Goal: Check status: Check status

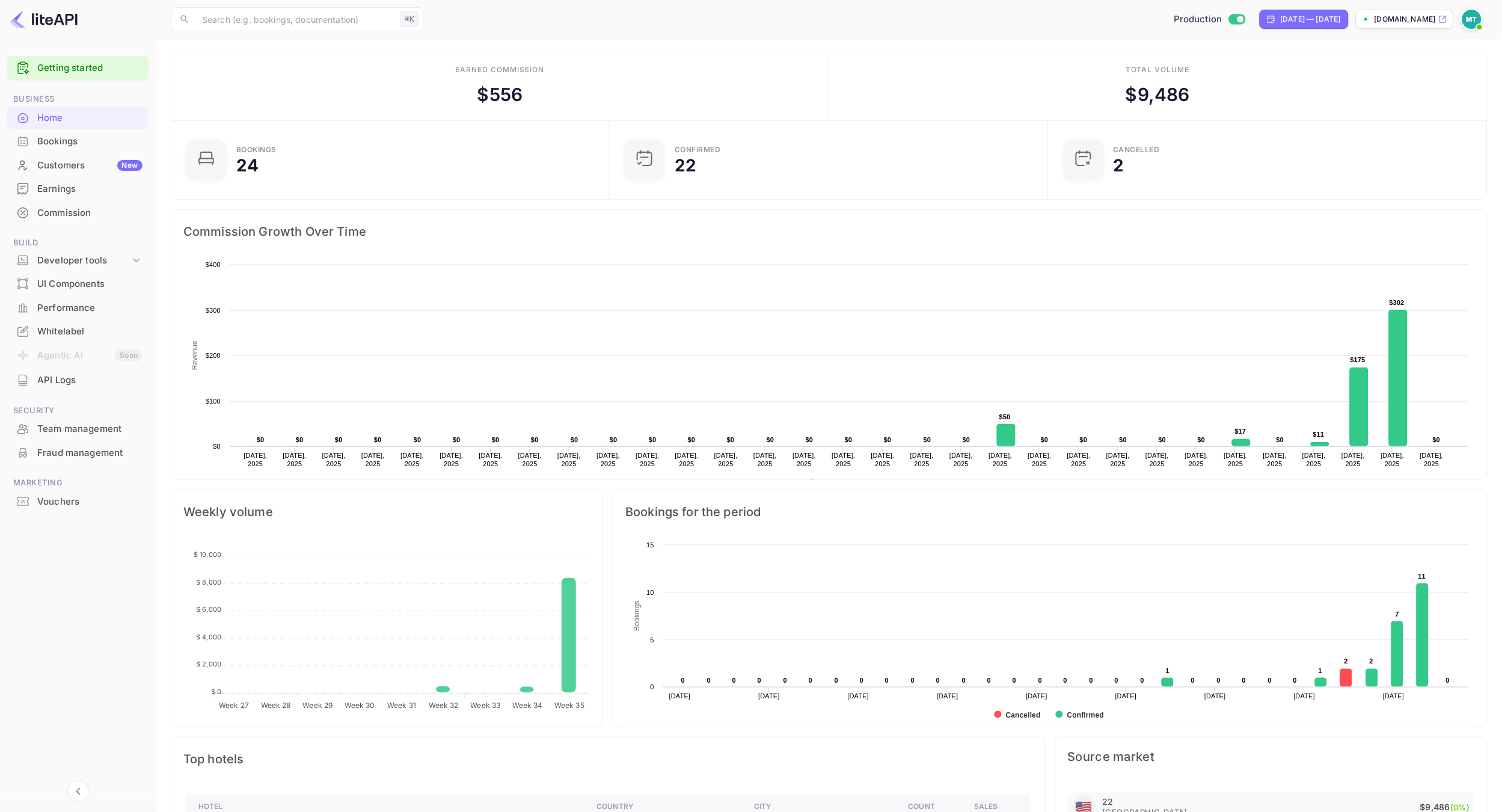
scroll to position [196, 430]
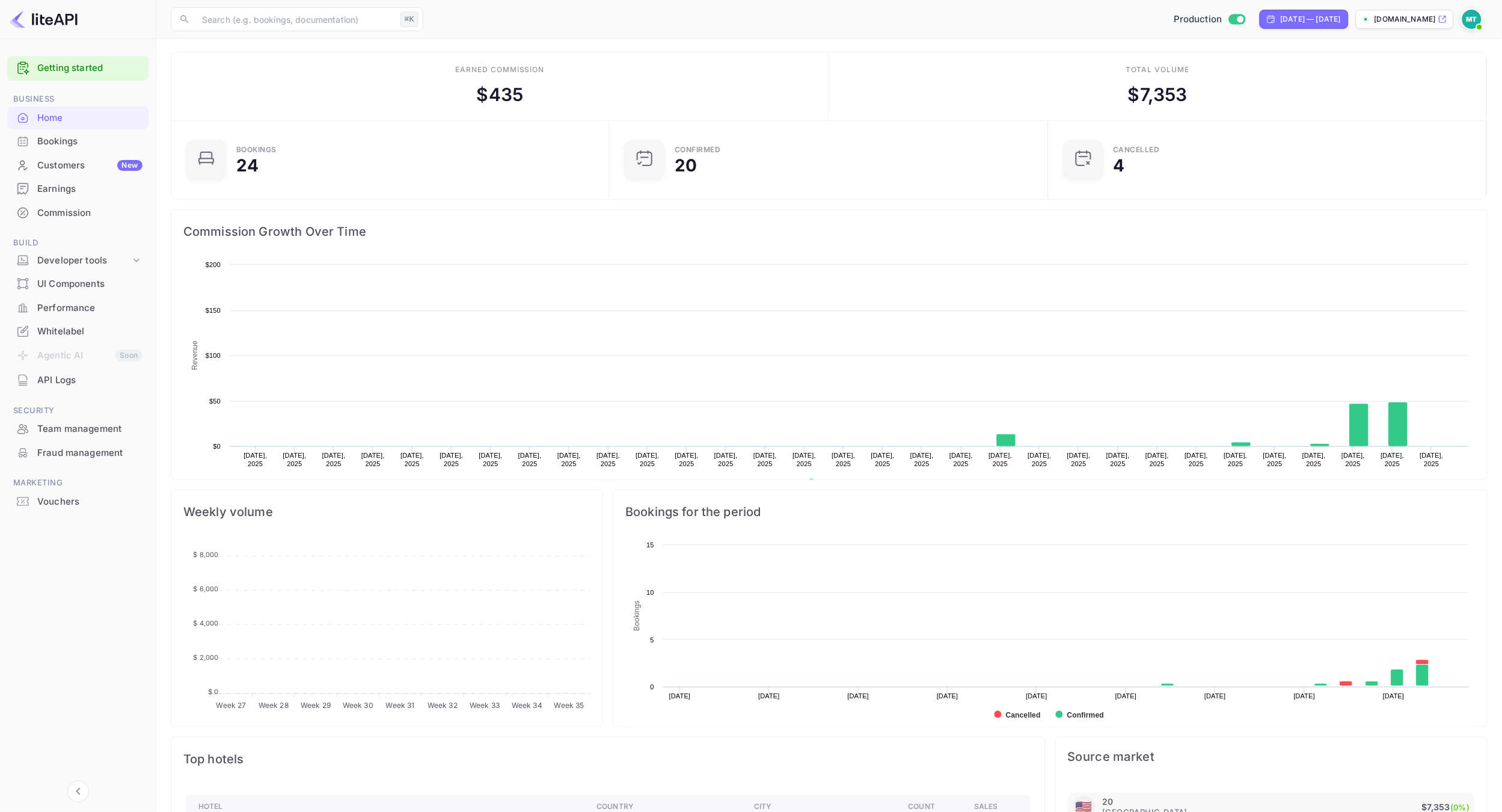
scroll to position [196, 430]
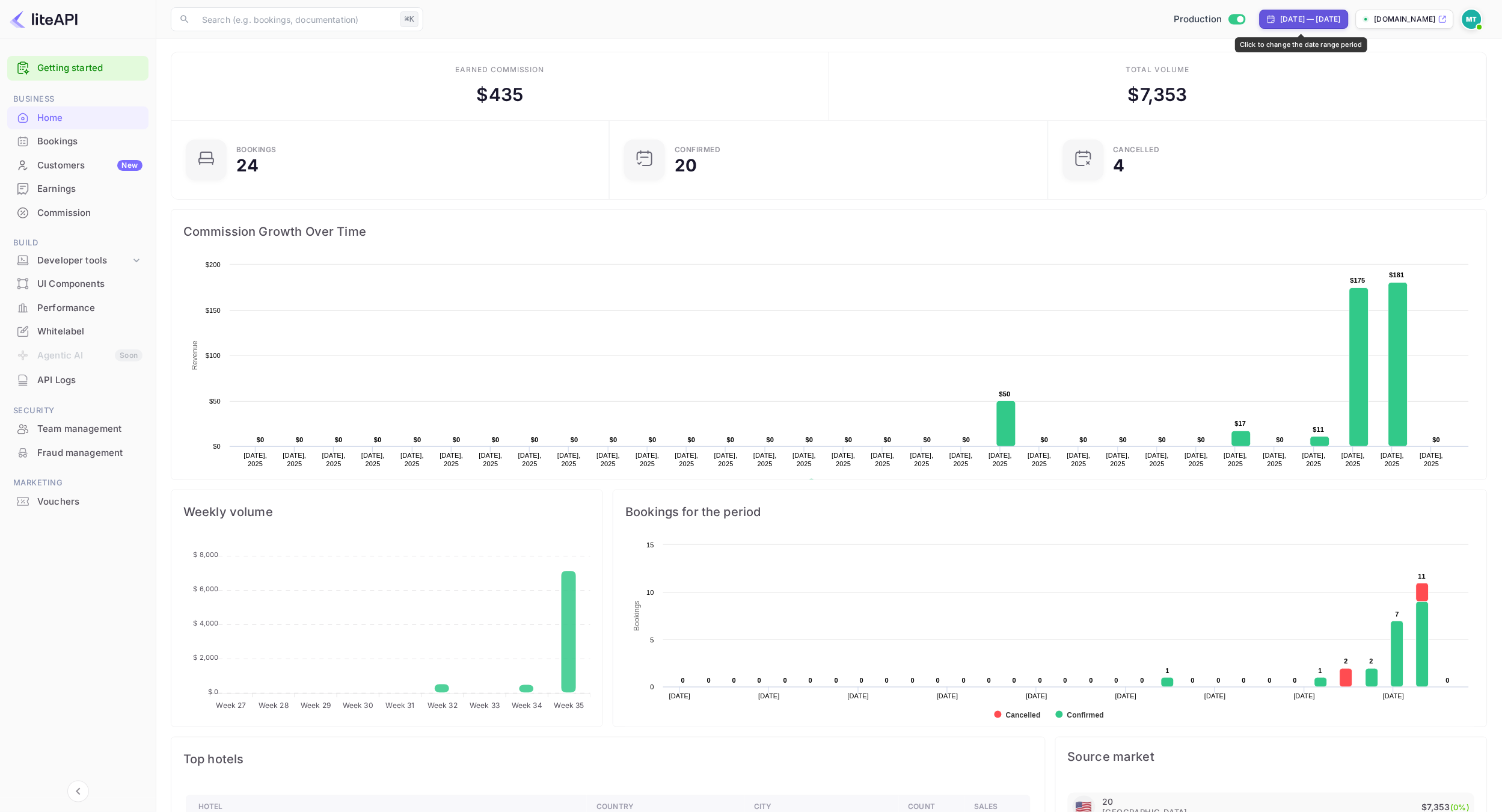
click at [1310, 20] on div "[DATE] — [DATE]" at bounding box center [1311, 19] width 60 height 11
select select "5"
select select "2025"
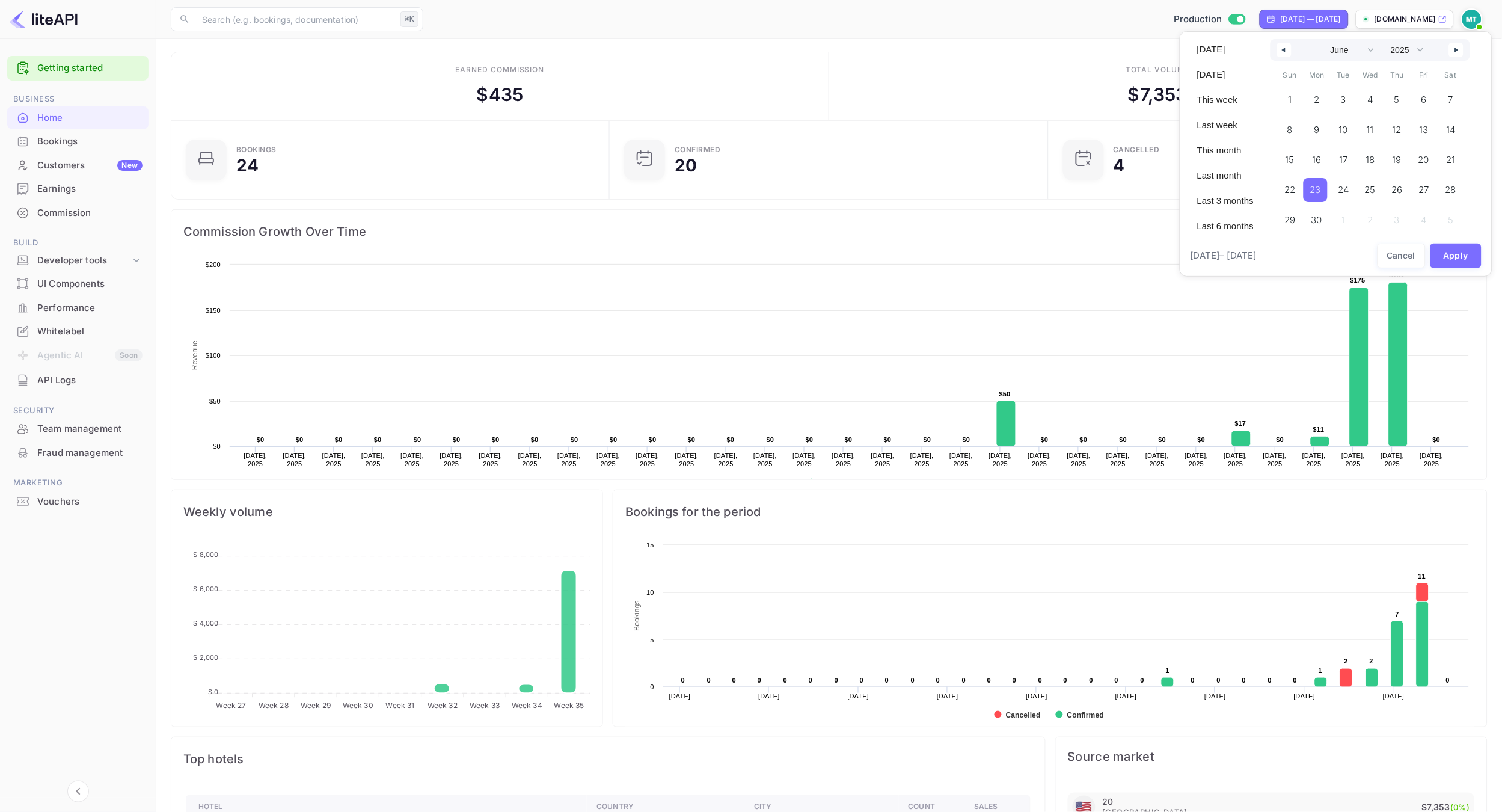
click at [1316, 186] on span "23" at bounding box center [1316, 190] width 11 height 22
click at [1317, 222] on span "30" at bounding box center [1316, 220] width 11 height 22
click at [1456, 49] on icon "button" at bounding box center [1458, 50] width 6 height 5
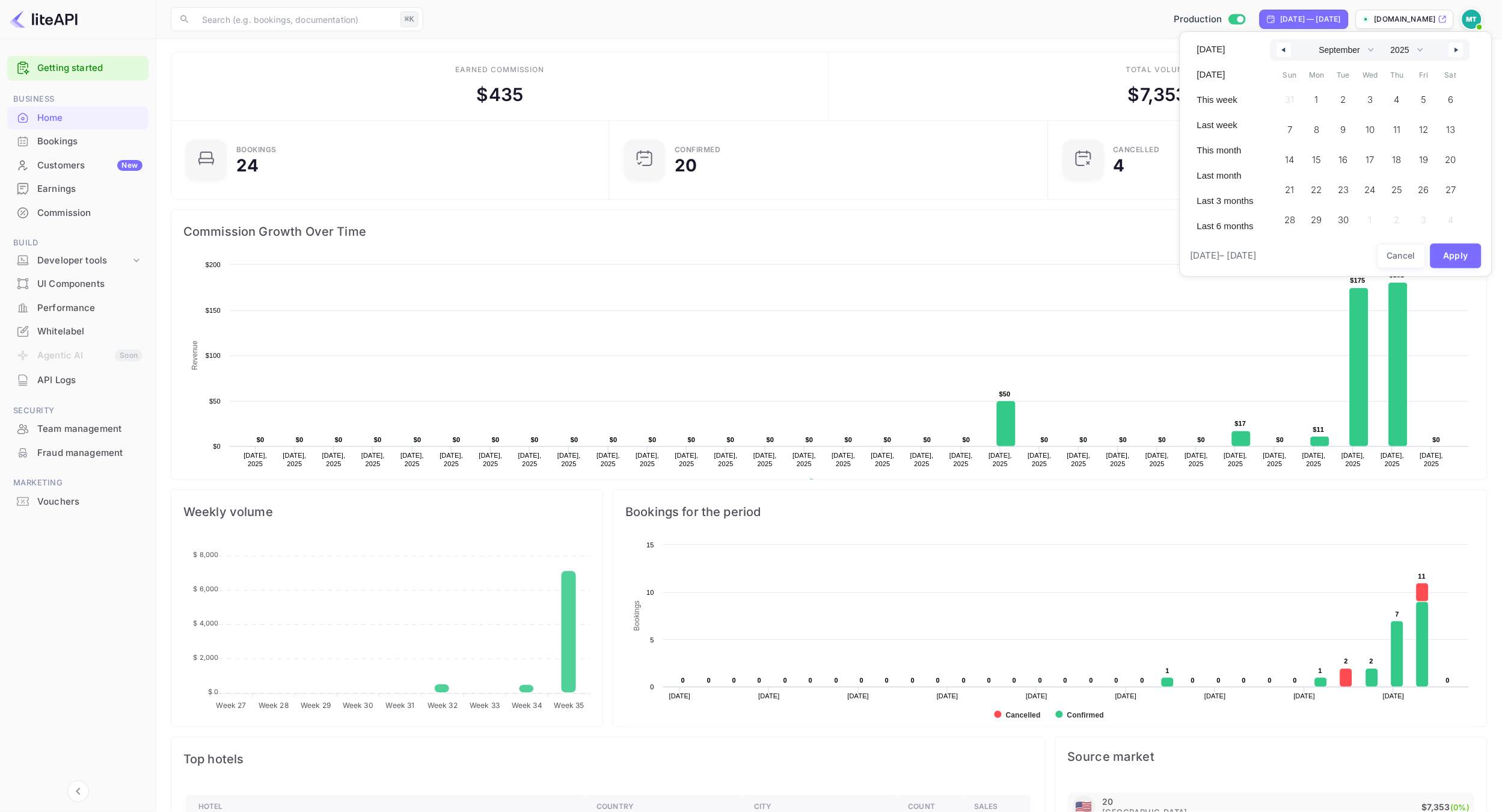
click at [1456, 49] on icon "button" at bounding box center [1458, 50] width 6 height 5
click at [1280, 54] on button "button" at bounding box center [1284, 50] width 14 height 14
click at [1280, 50] on icon "button" at bounding box center [1282, 50] width 6 height 5
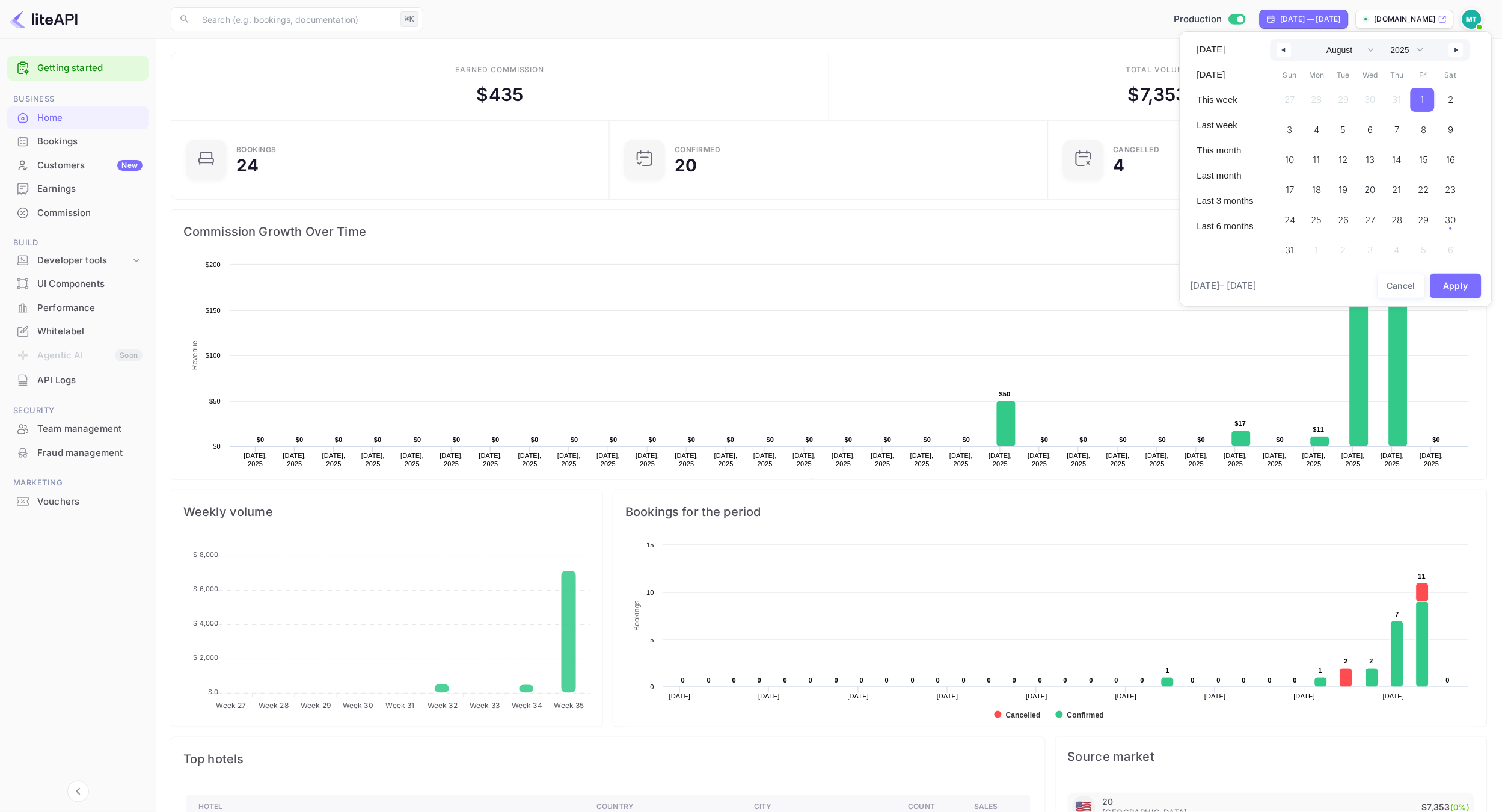
click at [1428, 100] on span "1" at bounding box center [1422, 100] width 24 height 24
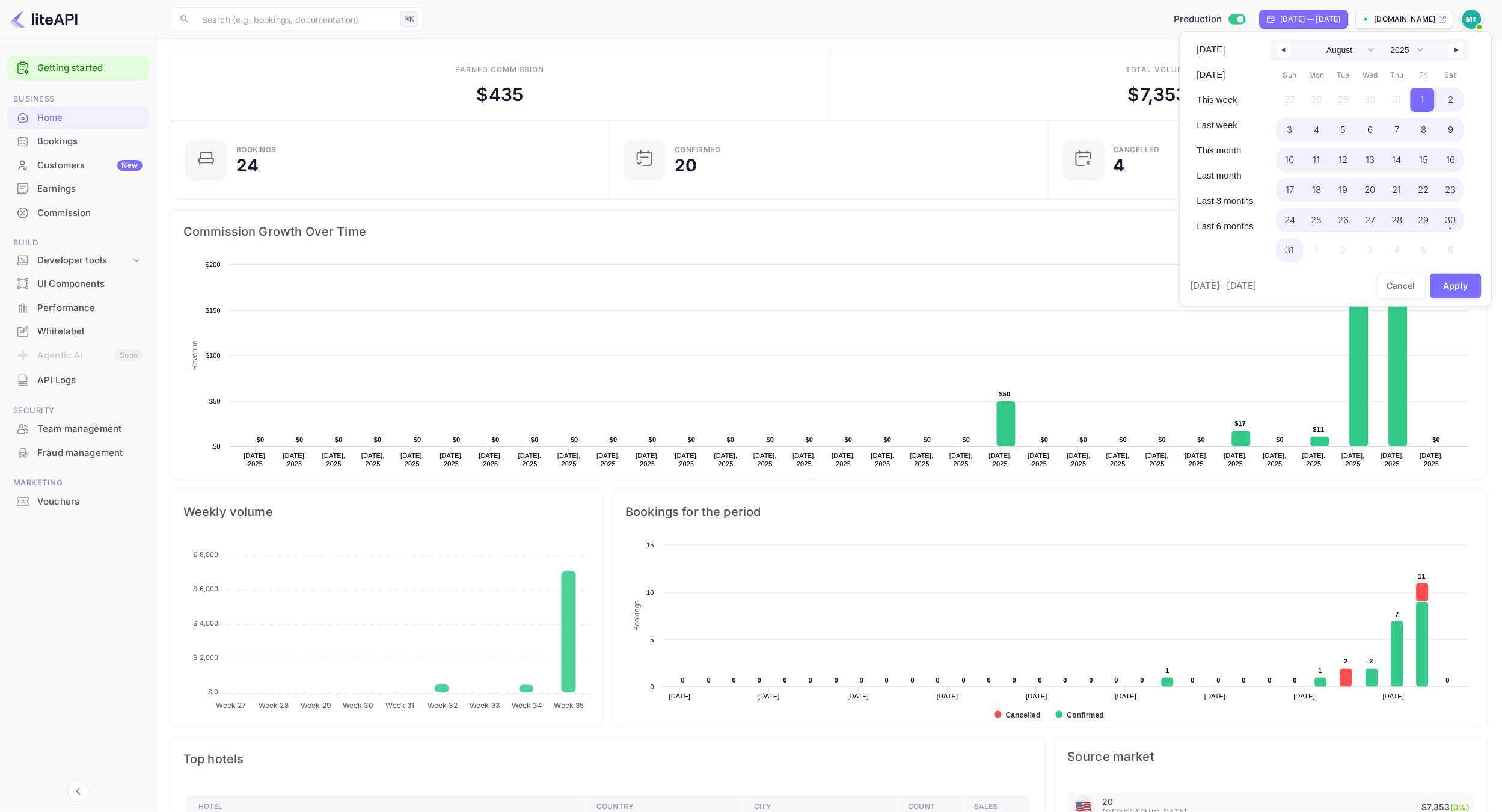
click at [1290, 255] on span "31" at bounding box center [1290, 250] width 9 height 22
select select "6"
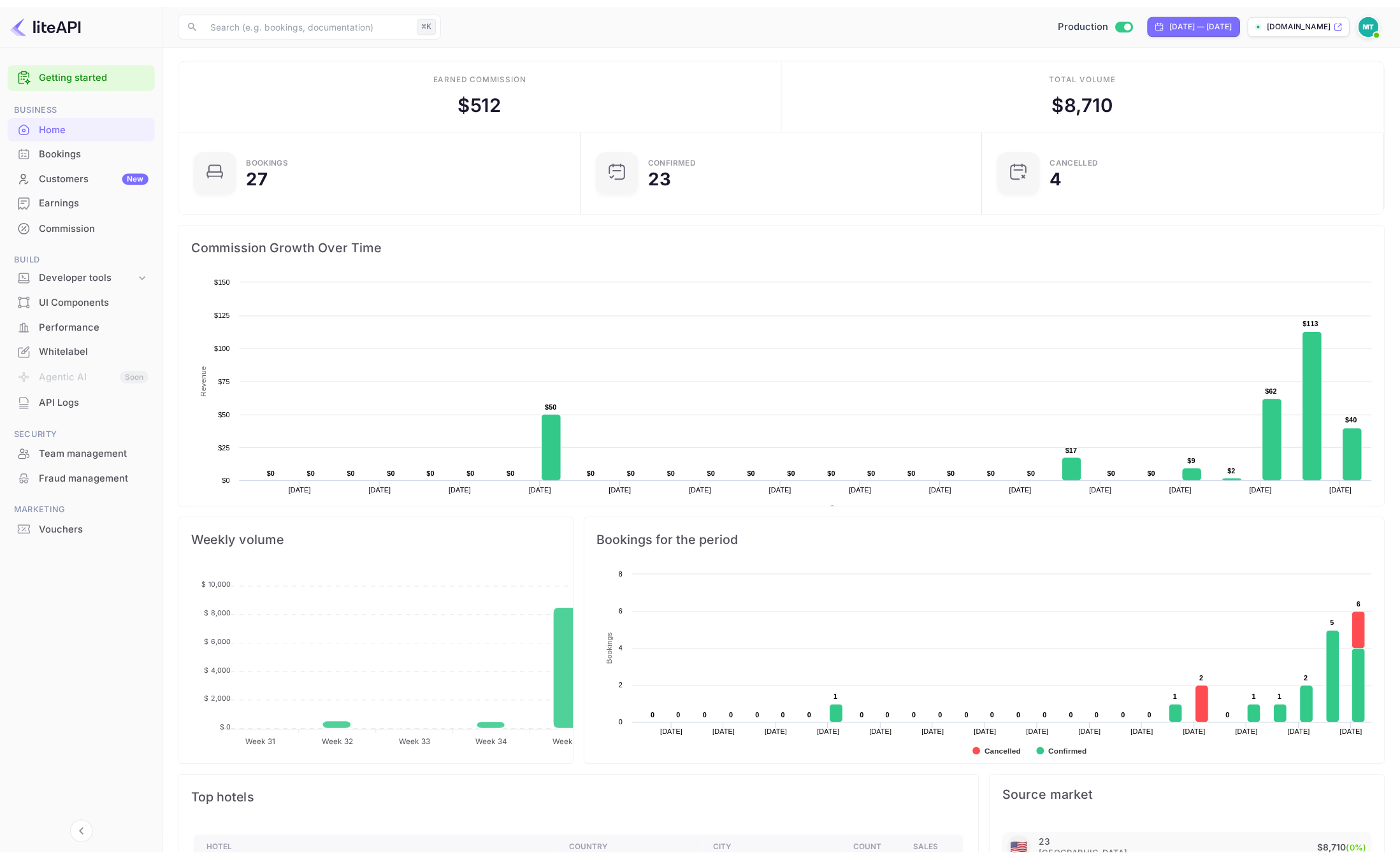
scroll to position [207, 393]
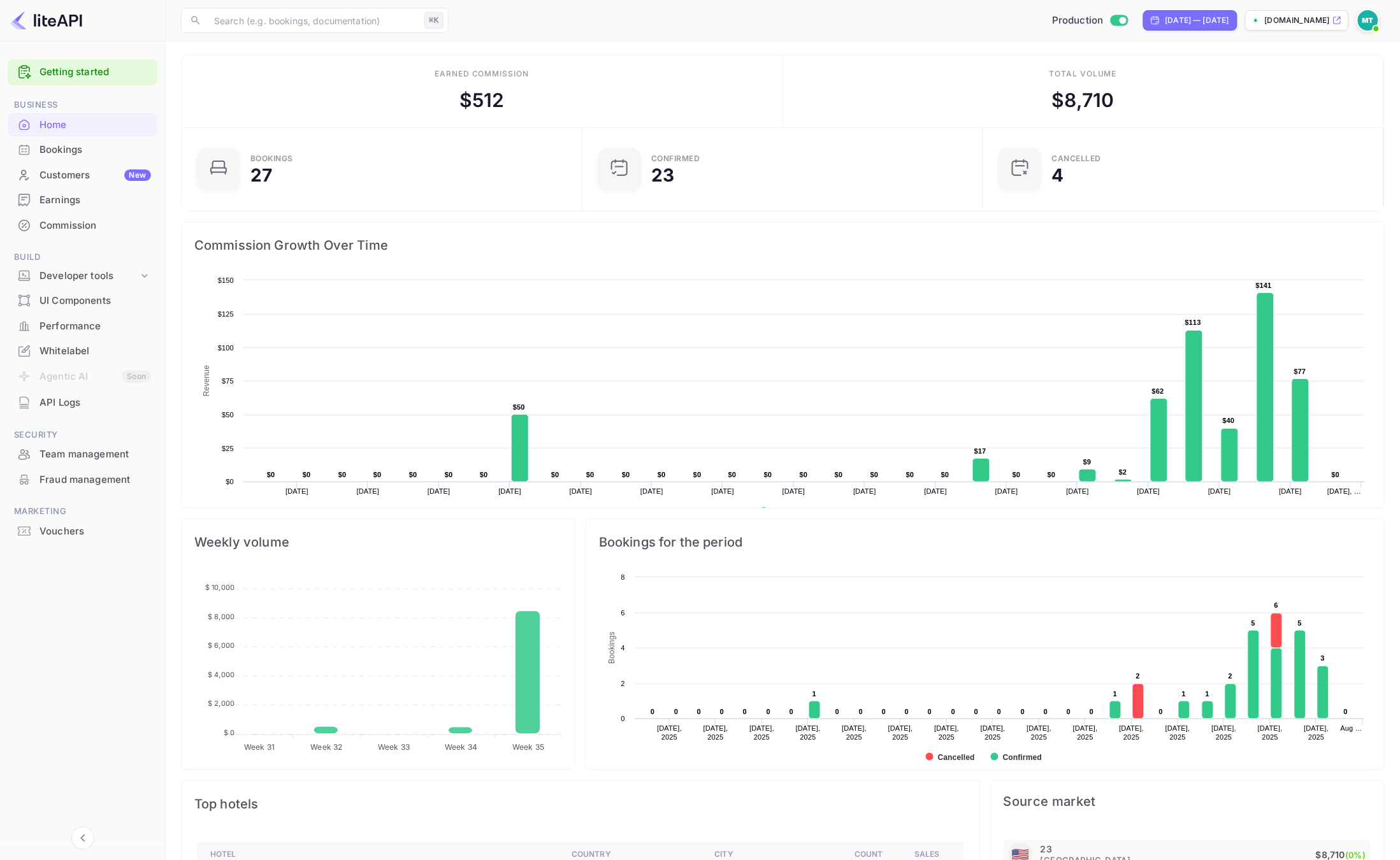
click at [722, 48] on main "Earned commission $ 512 Total volume $ 8,710 Bookings 27 Confirmed 23 CANCELLED…" at bounding box center [782, 651] width 1234 height 1222
